Goal: Complete application form

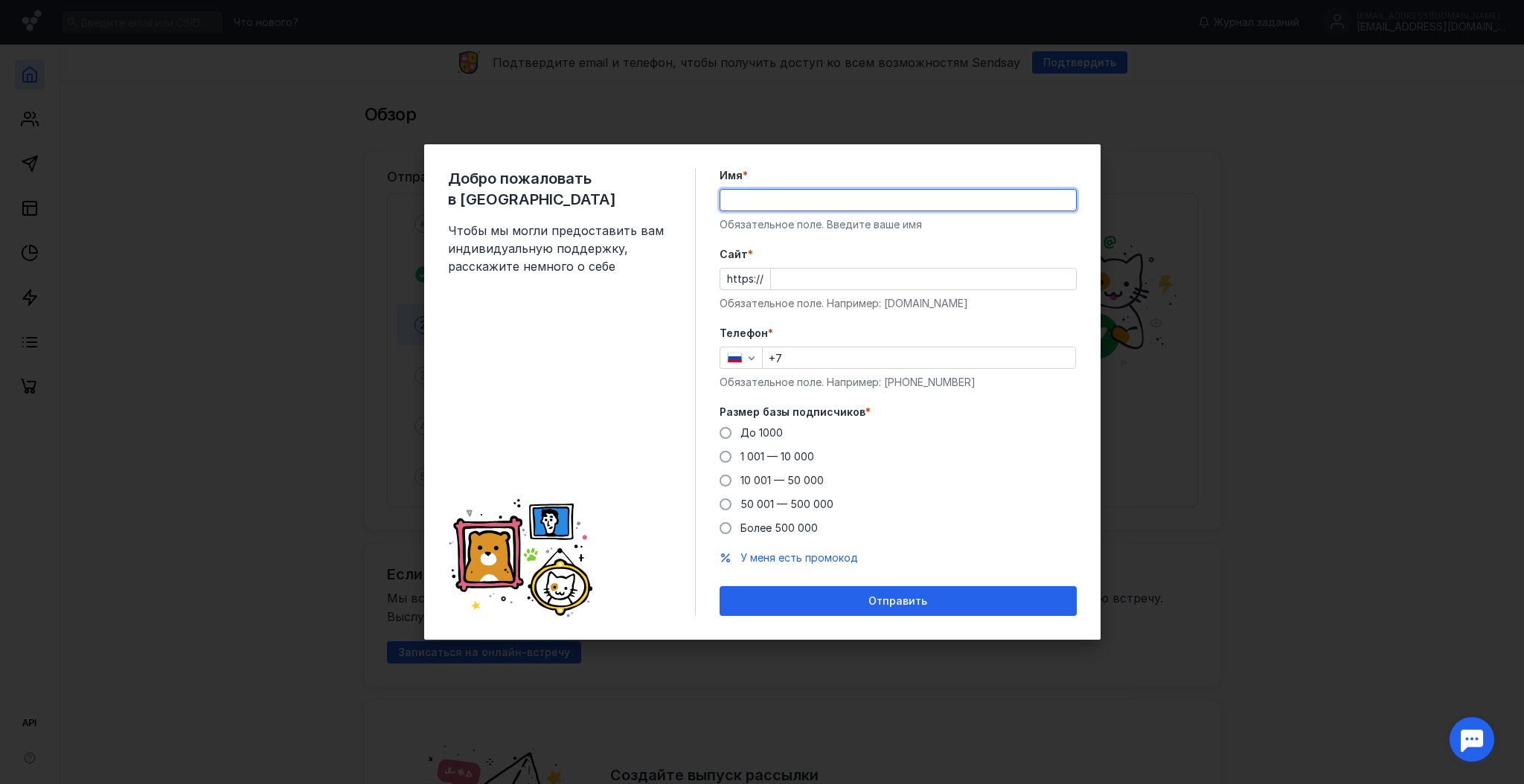
click at [853, 201] on input "Имя *" at bounding box center [897, 200] width 356 height 21
click at [955, 197] on input "Имя *" at bounding box center [897, 200] width 356 height 21
click at [1034, 197] on input "Имя *" at bounding box center [897, 200] width 356 height 21
click at [943, 198] on input "Имя *" at bounding box center [897, 200] width 356 height 21
type input "[PERSON_NAME]"
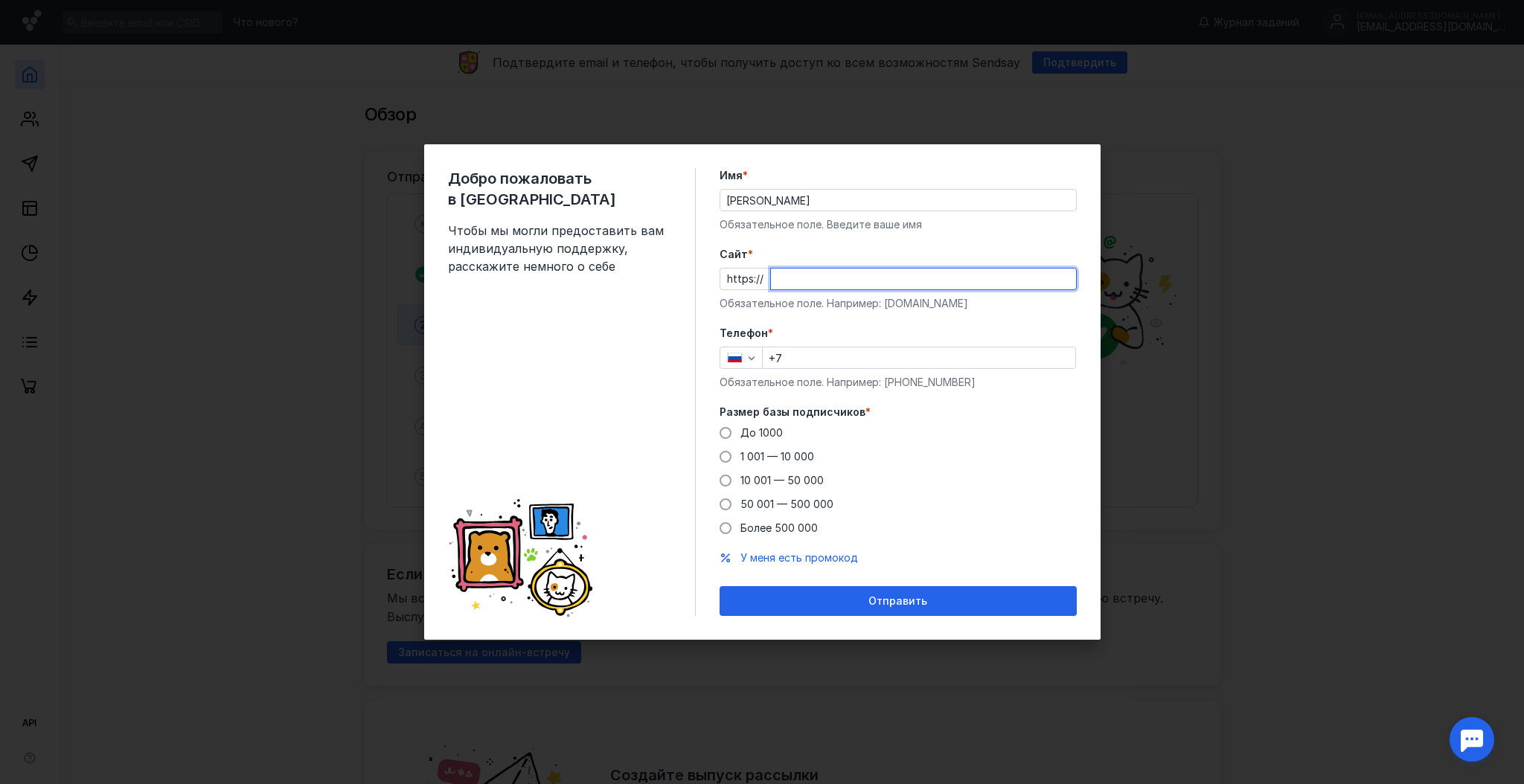
click at [859, 280] on input "Cайт *" at bounding box center [923, 279] width 305 height 21
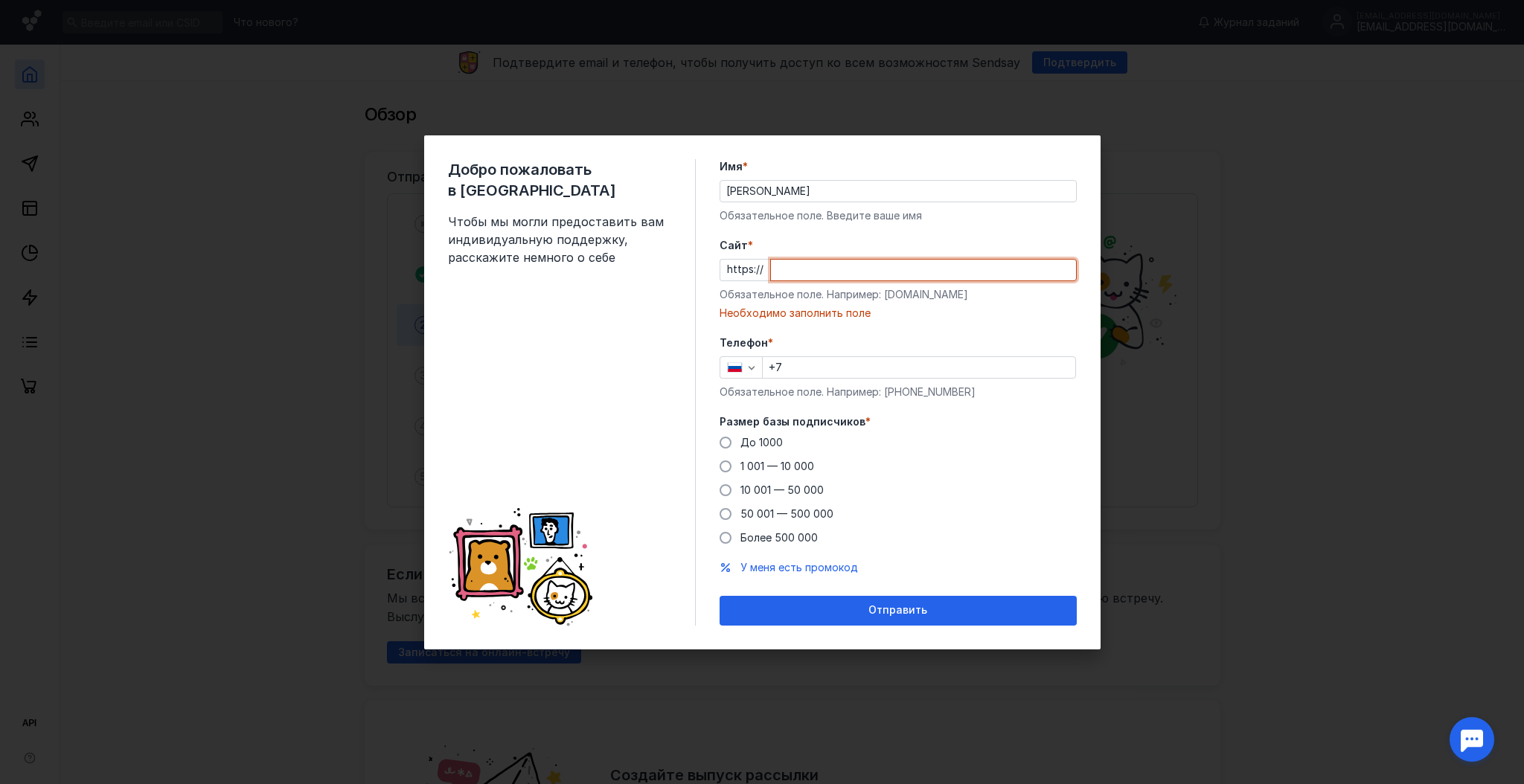
paste input "[DOMAIN_NAME][URL]"
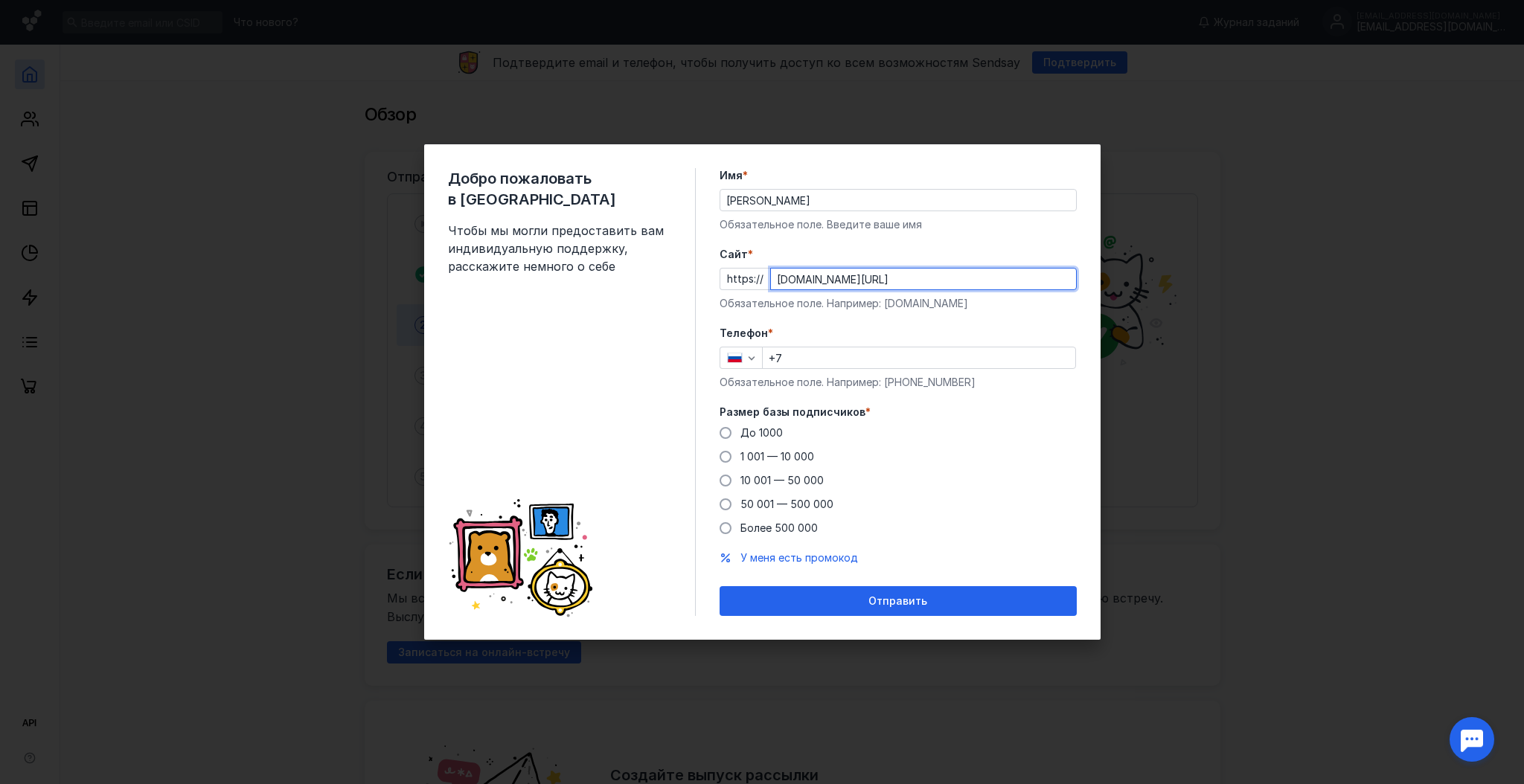
type input "[DOMAIN_NAME][URL]"
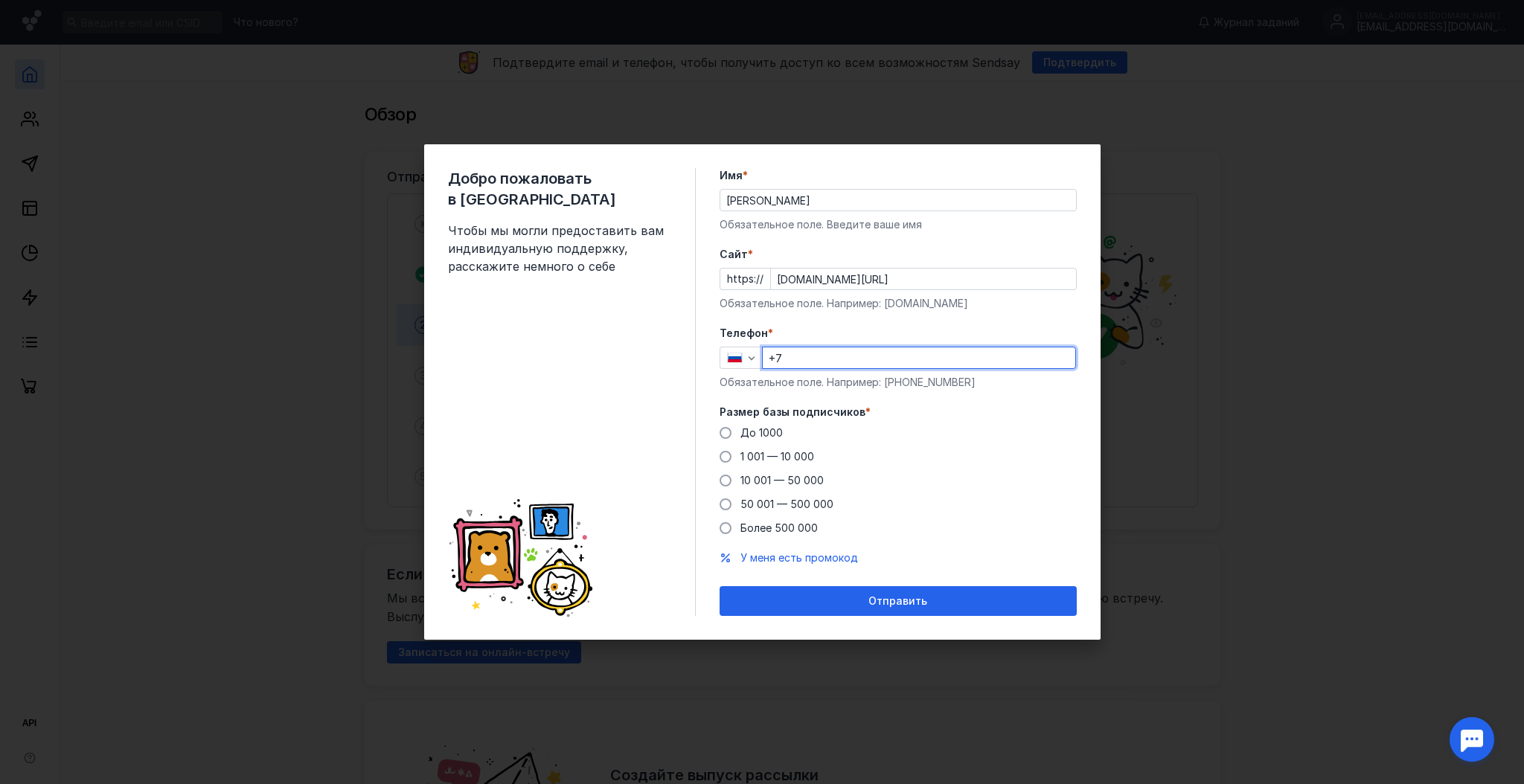
click at [814, 360] on input "+7" at bounding box center [918, 358] width 312 height 21
type input "[PHONE_NUMBER]"
click at [754, 434] on span "До 1000" at bounding box center [761, 433] width 43 height 13
click at [0, 0] on input "До 1000" at bounding box center [0, 0] width 0 height 0
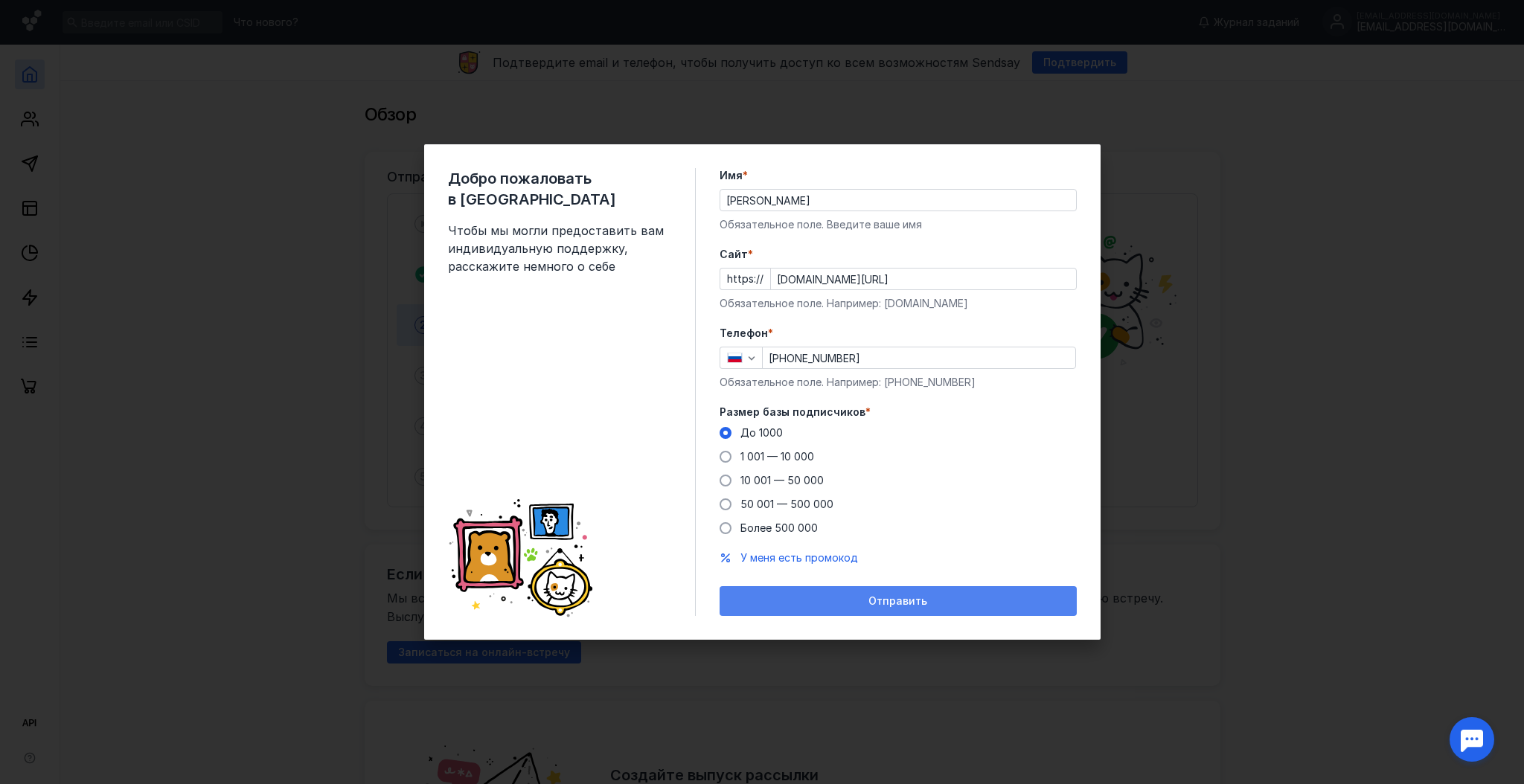
click at [885, 601] on span "Отправить" at bounding box center [897, 602] width 59 height 13
